Goal: Task Accomplishment & Management: Manage account settings

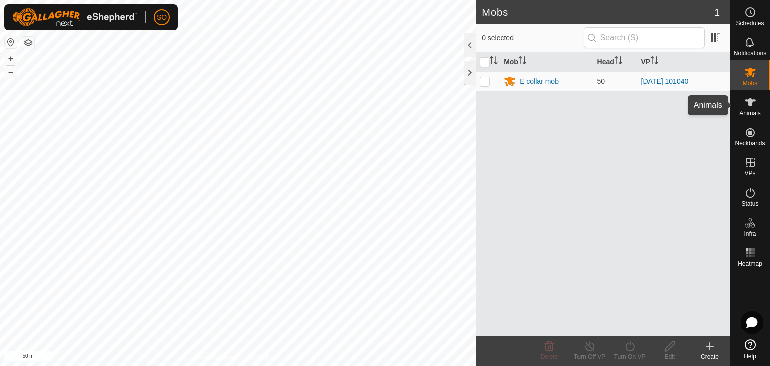
click at [750, 102] on icon at bounding box center [750, 102] width 11 height 8
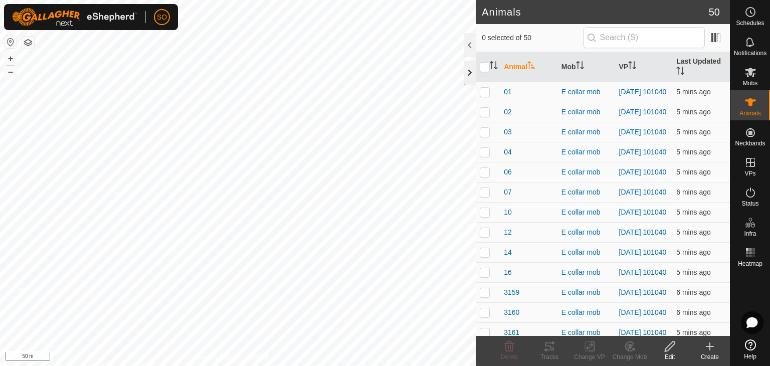
click at [469, 69] on div at bounding box center [470, 73] width 12 height 24
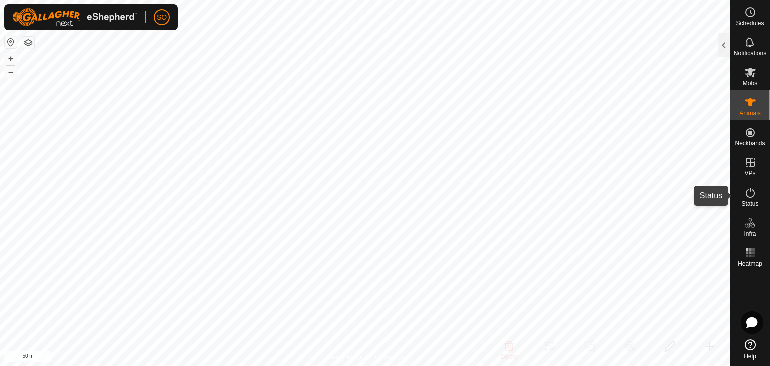
click at [752, 193] on icon at bounding box center [751, 193] width 12 height 12
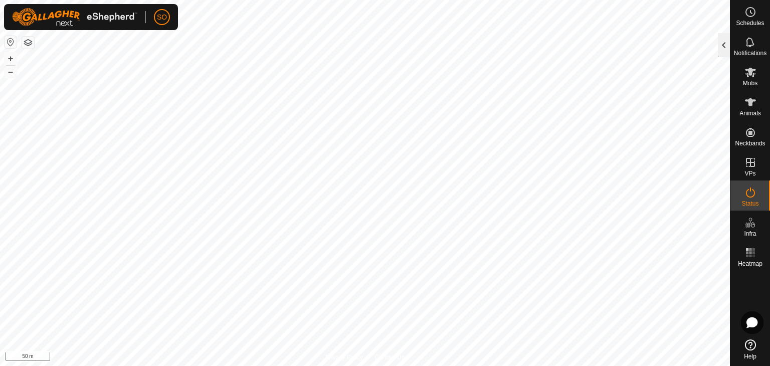
click at [725, 37] on div at bounding box center [724, 45] width 12 height 24
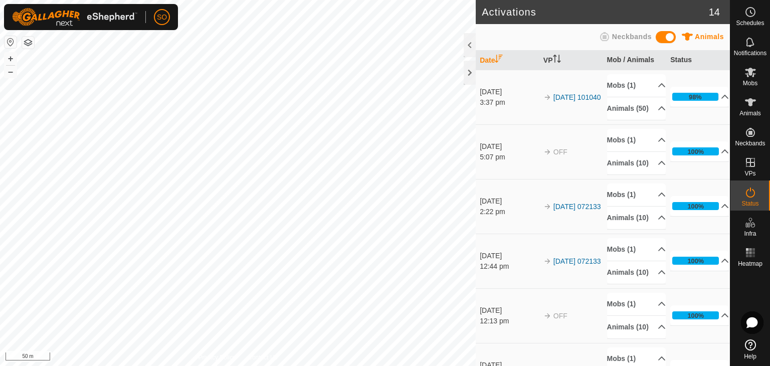
click at [698, 14] on h2 "Activations" at bounding box center [595, 12] width 227 height 12
click at [713, 99] on p-accordion-header "98%" at bounding box center [700, 97] width 59 height 20
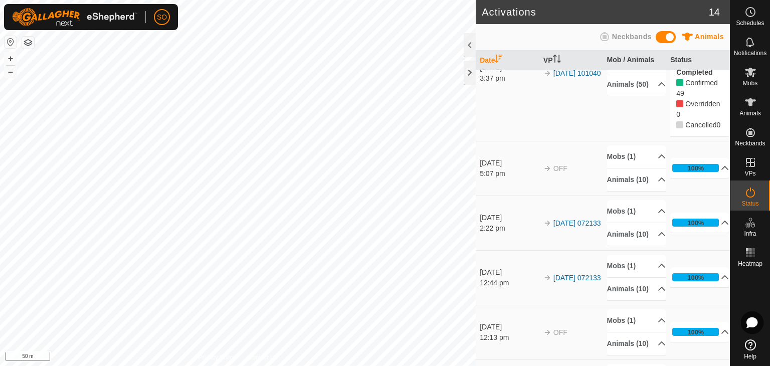
scroll to position [66, 0]
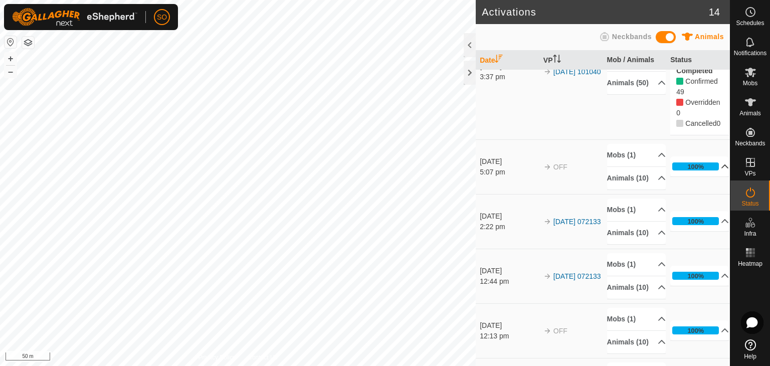
click at [711, 177] on p-accordion-header "100%" at bounding box center [700, 166] width 59 height 20
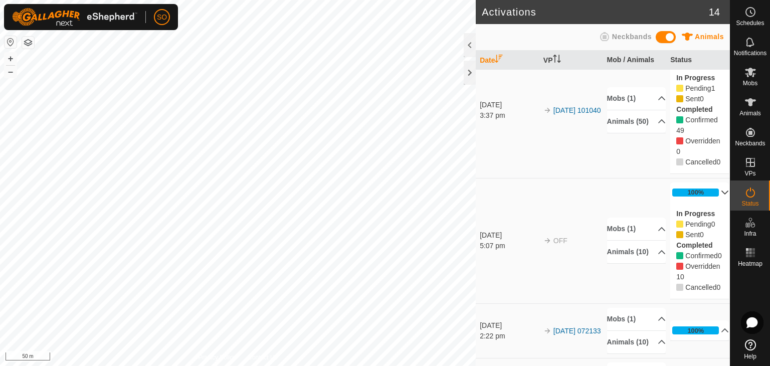
scroll to position [0, 0]
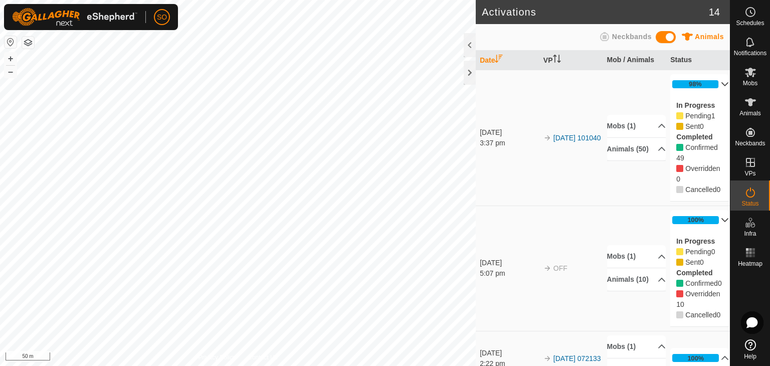
click at [711, 82] on p-accordion-header "98%" at bounding box center [700, 84] width 59 height 20
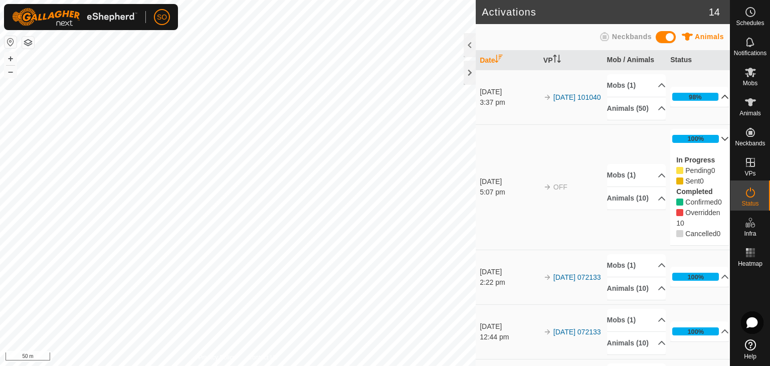
click at [712, 149] on p-accordion-header "100%" at bounding box center [700, 139] width 59 height 20
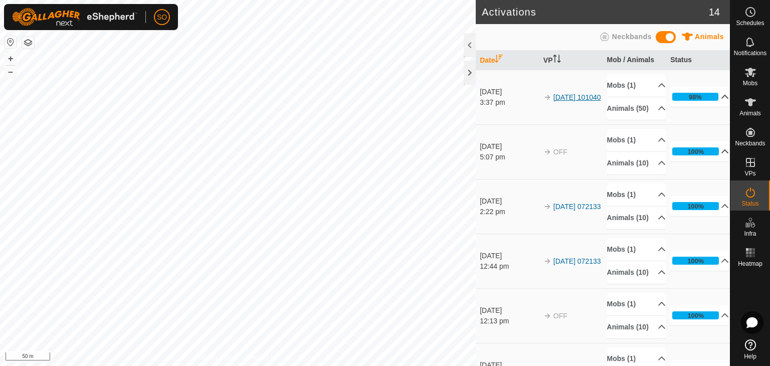
click at [569, 97] on link "[DATE] 101040" at bounding box center [578, 97] width 48 height 8
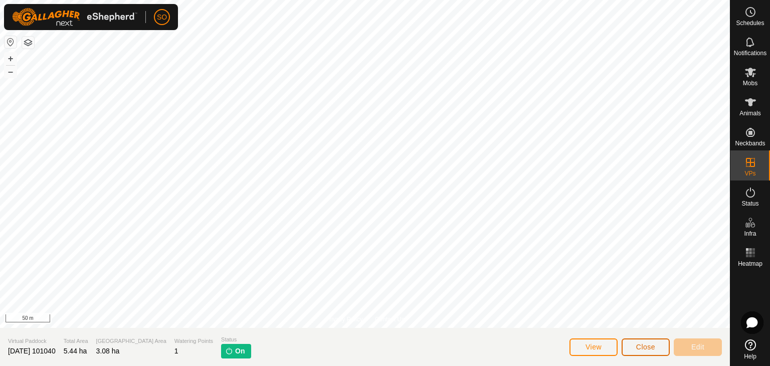
click at [650, 344] on span "Close" at bounding box center [646, 347] width 19 height 8
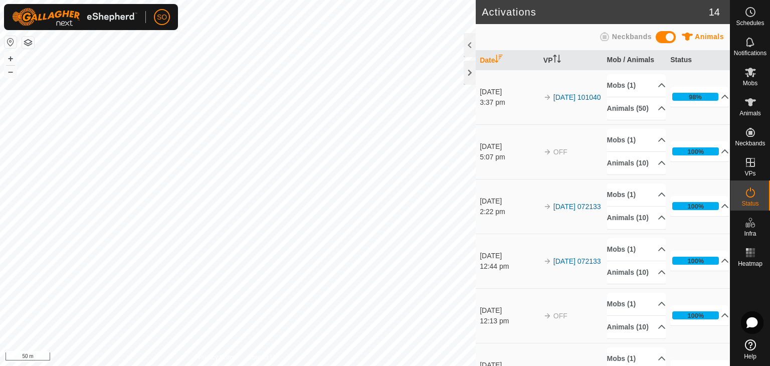
click at [624, 31] on div "Animals Neckbands" at bounding box center [603, 37] width 242 height 20
click at [748, 111] on span "Animals" at bounding box center [751, 113] width 22 height 6
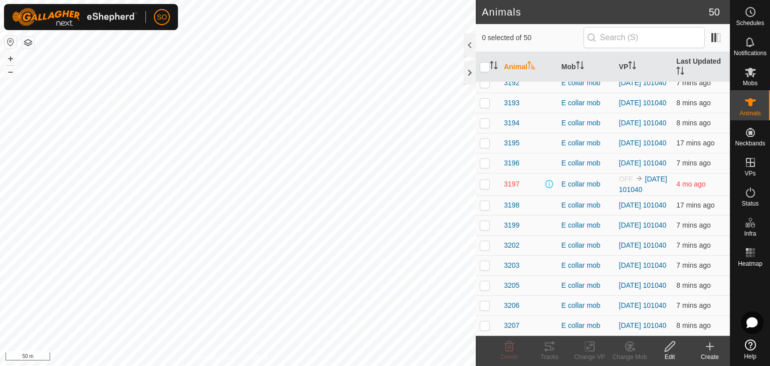
scroll to position [790, 0]
click at [752, 70] on icon at bounding box center [750, 73] width 11 height 10
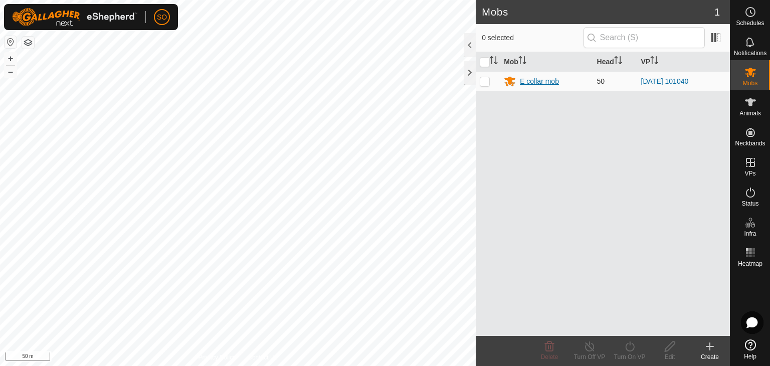
click at [540, 79] on div "E collar mob" at bounding box center [539, 81] width 39 height 11
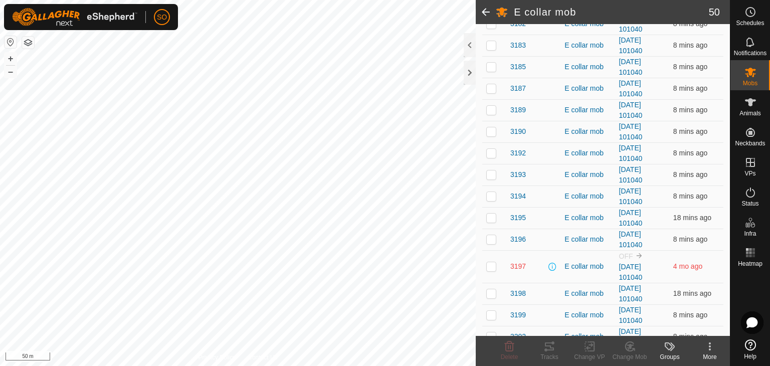
scroll to position [815, 0]
click at [488, 18] on span at bounding box center [486, 12] width 20 height 24
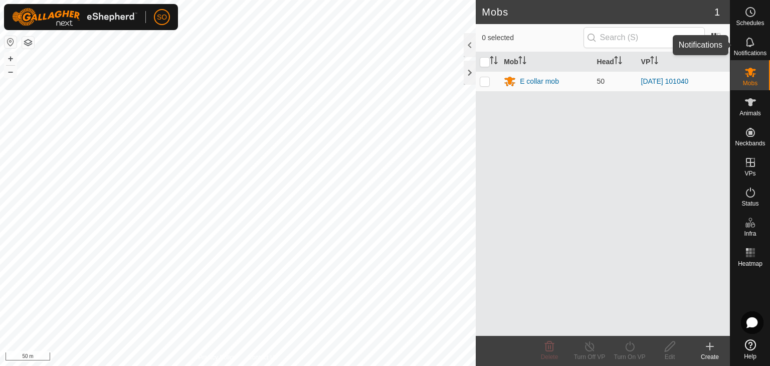
click at [750, 47] on icon at bounding box center [751, 42] width 12 height 12
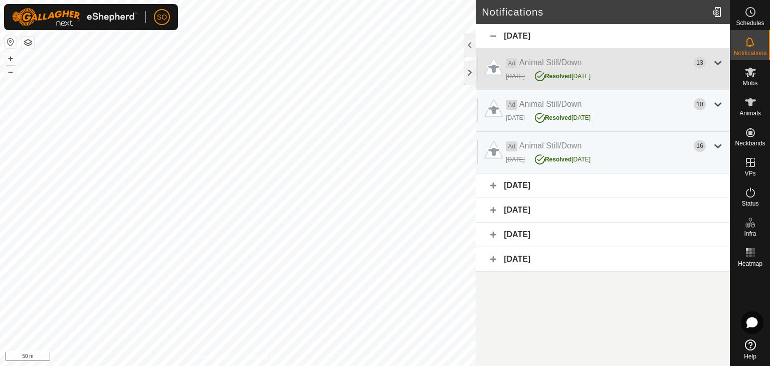
click at [719, 62] on div at bounding box center [718, 63] width 12 height 12
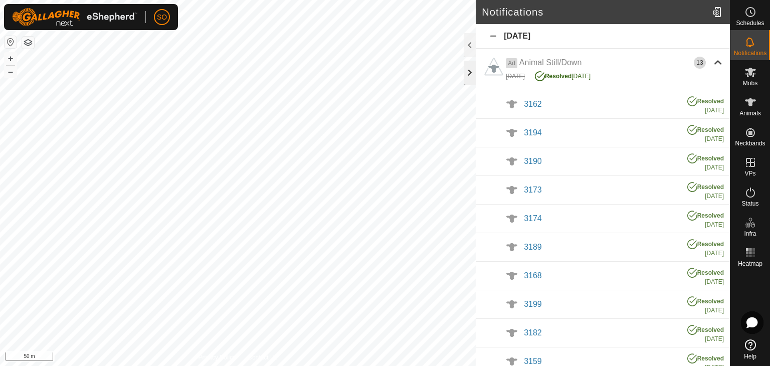
click at [472, 72] on div at bounding box center [470, 73] width 12 height 24
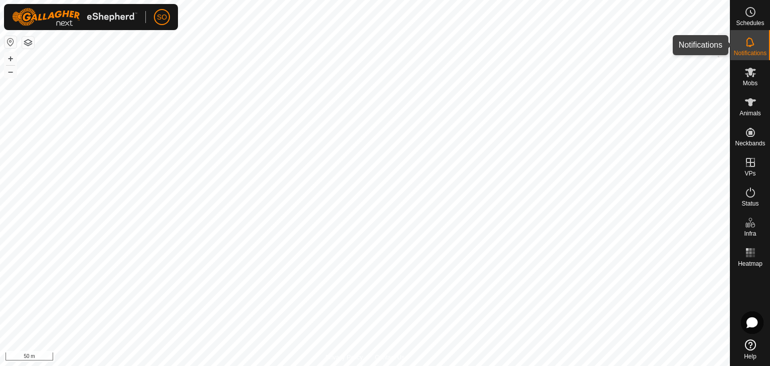
click at [743, 40] on es-notification-svg-icon at bounding box center [751, 42] width 18 height 16
click at [721, 42] on div at bounding box center [724, 45] width 12 height 24
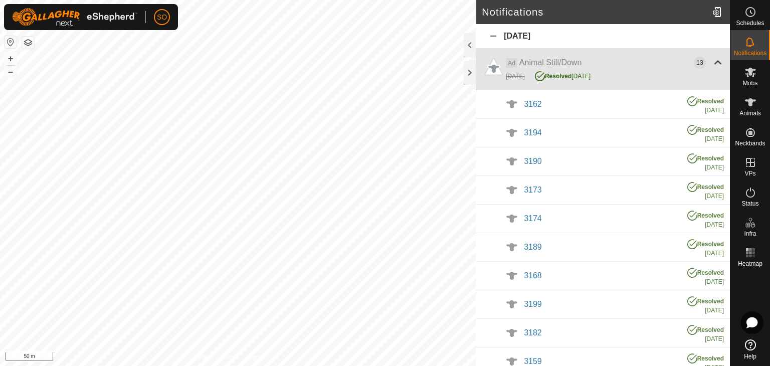
click at [716, 61] on div "Ad Animal Still/Down 13 [DATE] Resolved [DATE]" at bounding box center [603, 70] width 254 height 42
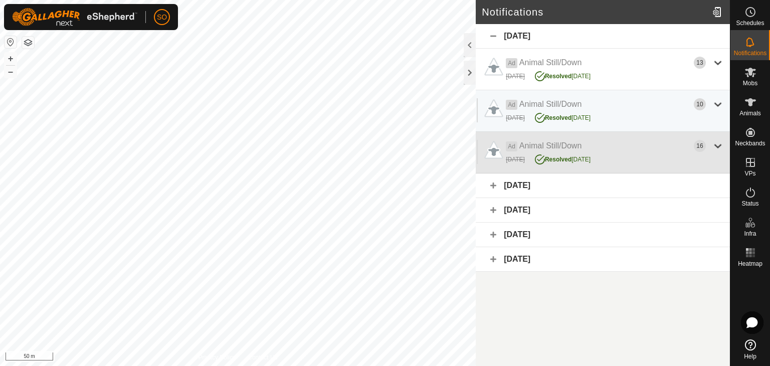
click at [623, 156] on div "[DATE] Resolved [DATE]" at bounding box center [615, 158] width 218 height 13
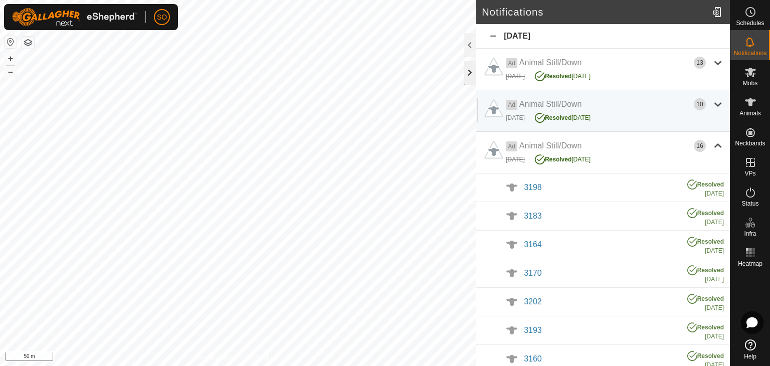
click at [473, 75] on div at bounding box center [470, 73] width 12 height 24
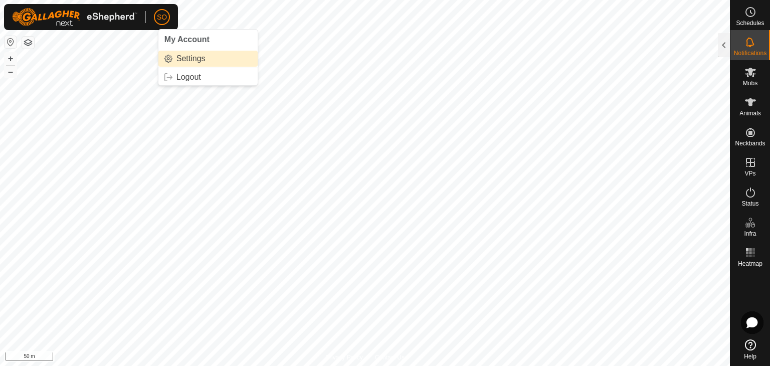
click at [189, 61] on link "Settings" at bounding box center [207, 59] width 99 height 16
click at [182, 57] on link "Settings" at bounding box center [207, 59] width 99 height 16
click at [173, 58] on link "Settings" at bounding box center [207, 59] width 99 height 16
click at [167, 59] on link "Settings" at bounding box center [207, 59] width 99 height 16
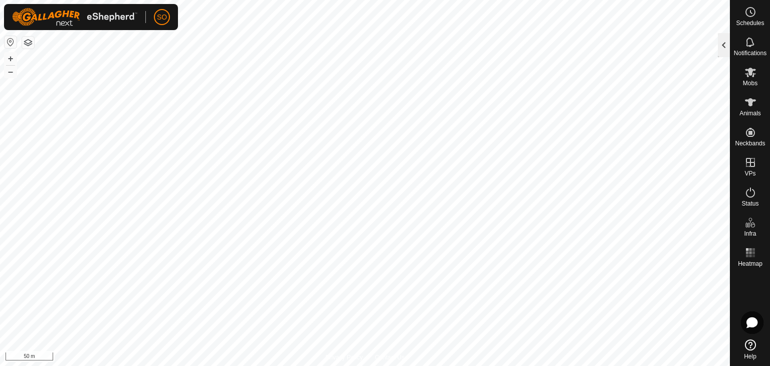
click at [726, 45] on div at bounding box center [724, 45] width 12 height 24
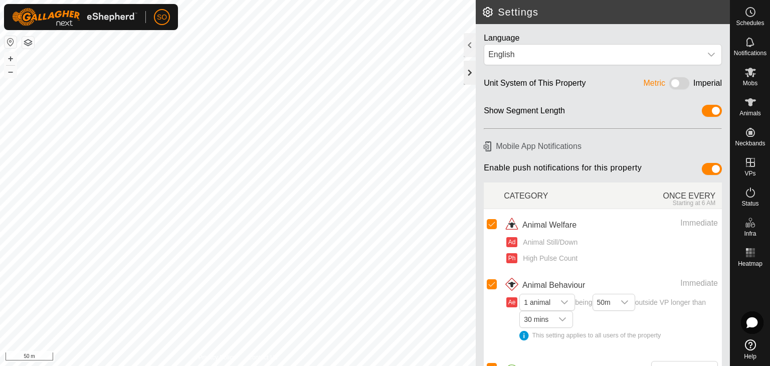
click at [467, 68] on div at bounding box center [470, 73] width 12 height 24
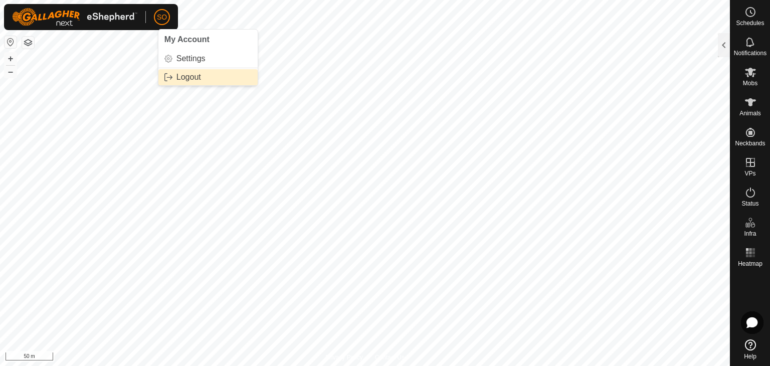
click at [181, 77] on link "Logout" at bounding box center [207, 77] width 99 height 16
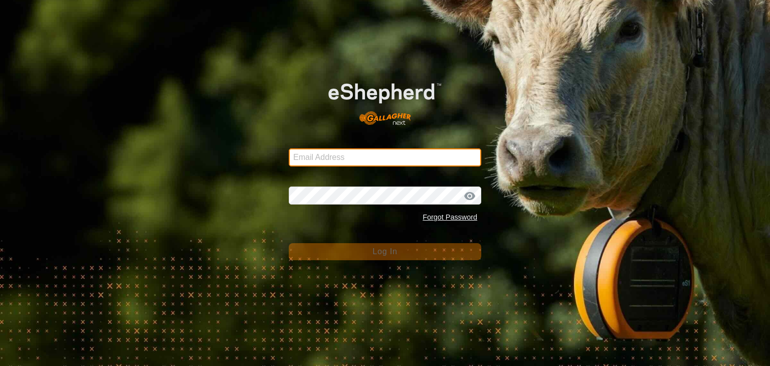
type input "[EMAIL_ADDRESS][DOMAIN_NAME]"
